Goal: Transaction & Acquisition: Download file/media

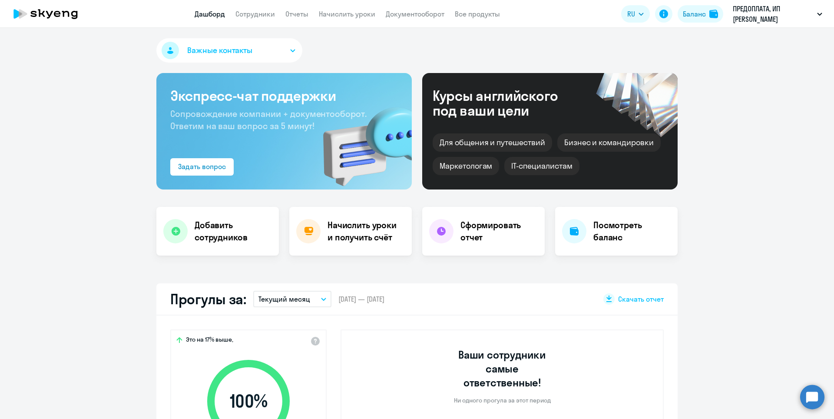
select select "30"
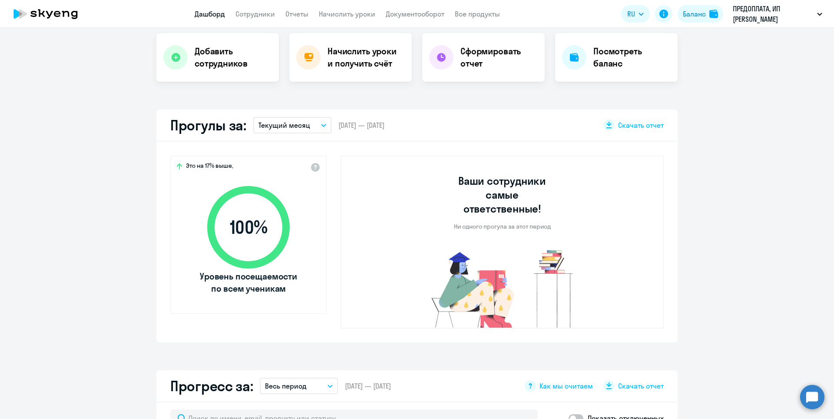
click at [298, 130] on button "Текущий месяц" at bounding box center [292, 125] width 78 height 17
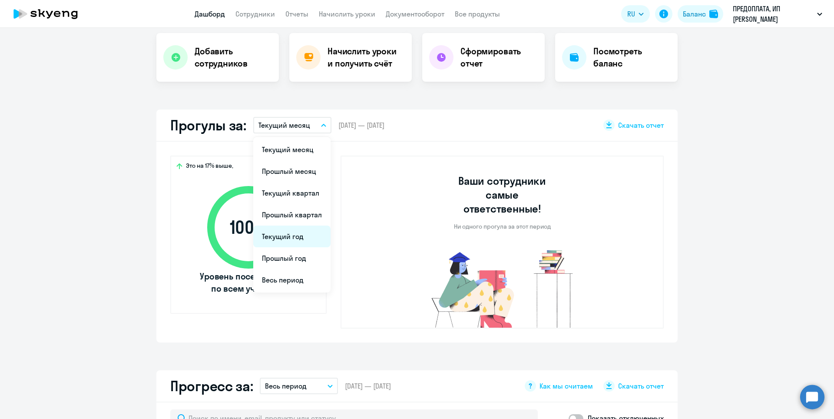
click at [301, 237] on li "Текущий год" at bounding box center [291, 236] width 77 height 22
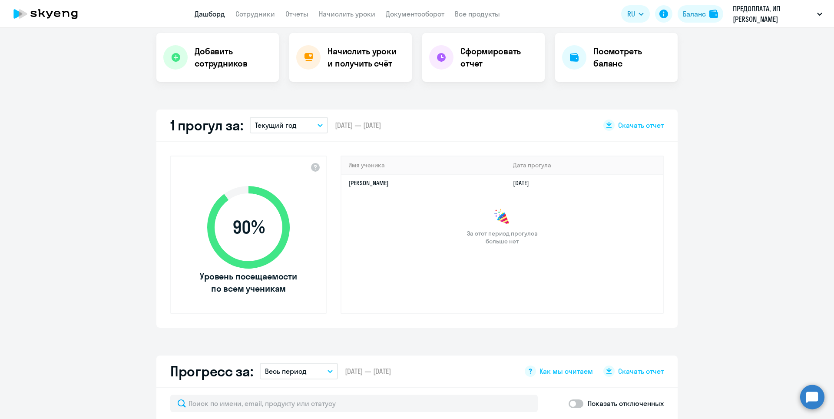
click at [739, 271] on app-truancy-attendance-dashboard "1 прогул за: Текущий год Текущий месяц Прошлый месяц Текущий квартал [GEOGRAPHI…" at bounding box center [417, 218] width 834 height 218
click at [738, 258] on app-truancy-attendance-dashboard "1 прогул за: Текущий год Текущий месяц Прошлый месяц Текущий квартал [GEOGRAPHI…" at bounding box center [417, 218] width 834 height 218
drag, startPoint x: 727, startPoint y: 280, endPoint x: 730, endPoint y: 264, distance: 16.4
click at [726, 280] on app-truancy-attendance-dashboard "1 прогул за: Текущий год Текущий месяц Прошлый месяц Текущий квартал [GEOGRAPHI…" at bounding box center [417, 218] width 834 height 218
click at [730, 264] on app-truancy-attendance-dashboard "1 прогул за: Текущий год Текущий месяц Прошлый месяц Текущий квартал [GEOGRAPHI…" at bounding box center [417, 218] width 834 height 218
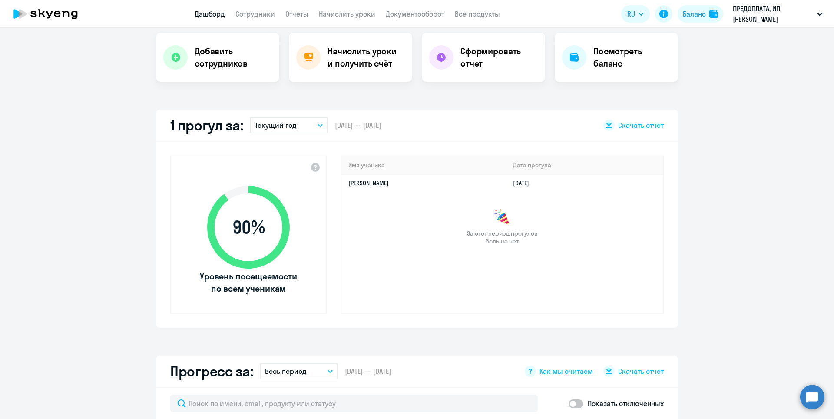
click at [726, 282] on app-truancy-attendance-dashboard "1 прогул за: Текущий год Текущий месяц Прошлый месяц Текущий квартал [GEOGRAPHI…" at bounding box center [417, 218] width 834 height 218
click at [729, 268] on app-truancy-attendance-dashboard "1 прогул за: Текущий год Текущий месяц Прошлый месяц Текущий квартал [GEOGRAPHI…" at bounding box center [417, 218] width 834 height 218
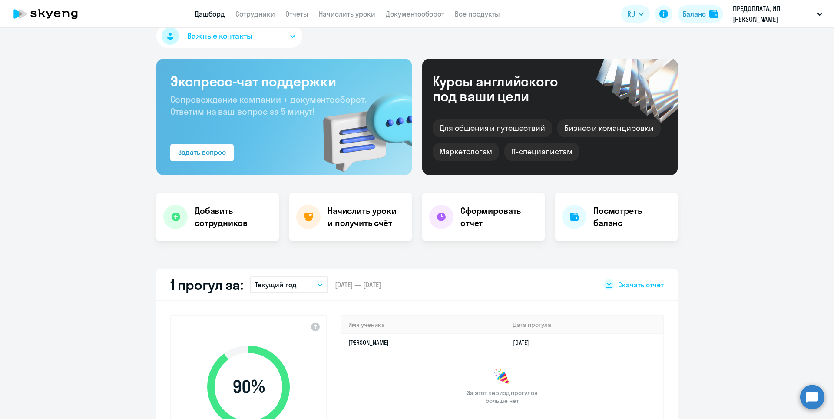
scroll to position [0, 0]
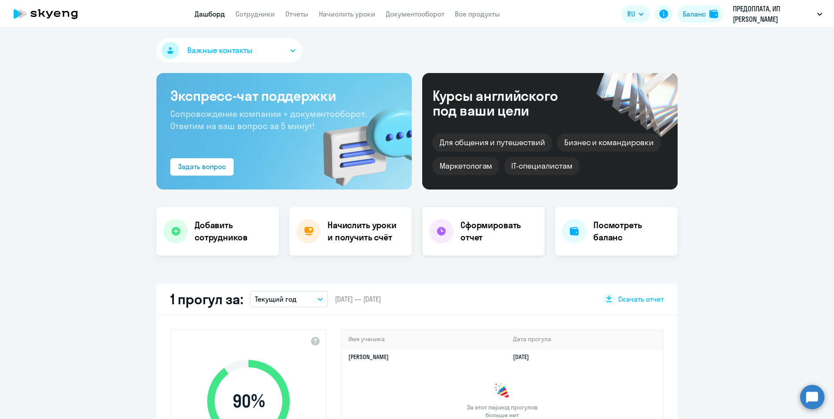
click at [493, 226] on h4 "Сформировать отчет" at bounding box center [498, 231] width 77 height 24
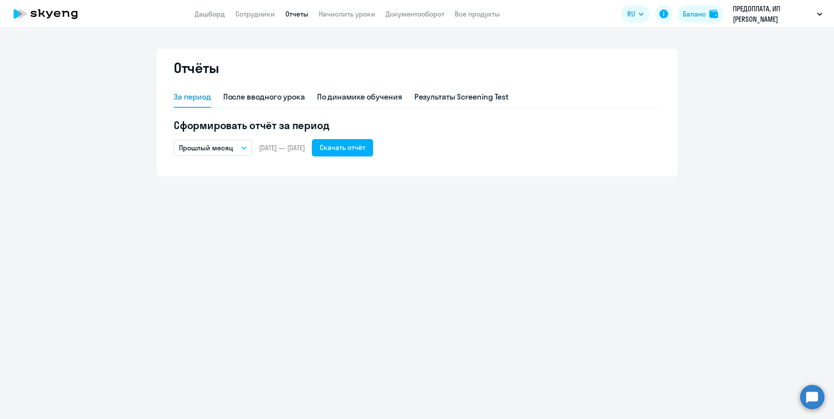
click at [202, 141] on button "Прошлый месяц" at bounding box center [213, 147] width 78 height 17
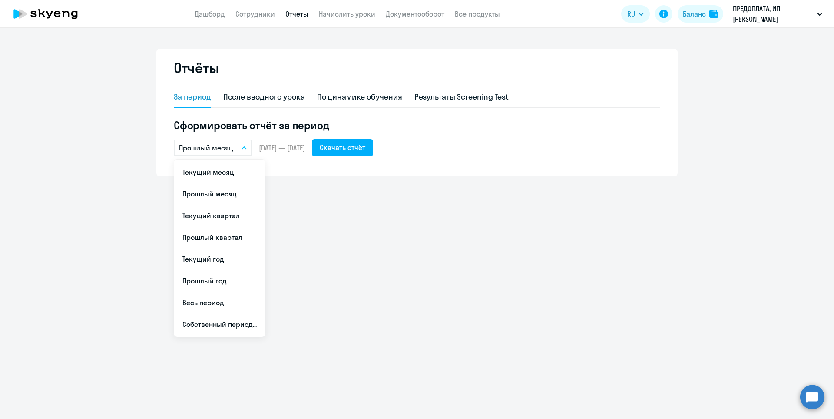
drag, startPoint x: 232, startPoint y: 258, endPoint x: 276, endPoint y: 235, distance: 49.9
click at [231, 258] on li "Текущий год" at bounding box center [220, 259] width 92 height 22
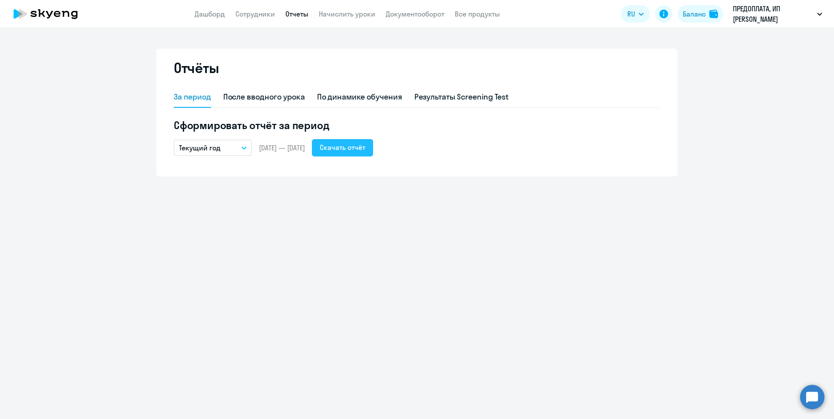
click at [365, 146] on div "Скачать отчёт" at bounding box center [343, 147] width 46 height 10
